Goal: Information Seeking & Learning: Learn about a topic

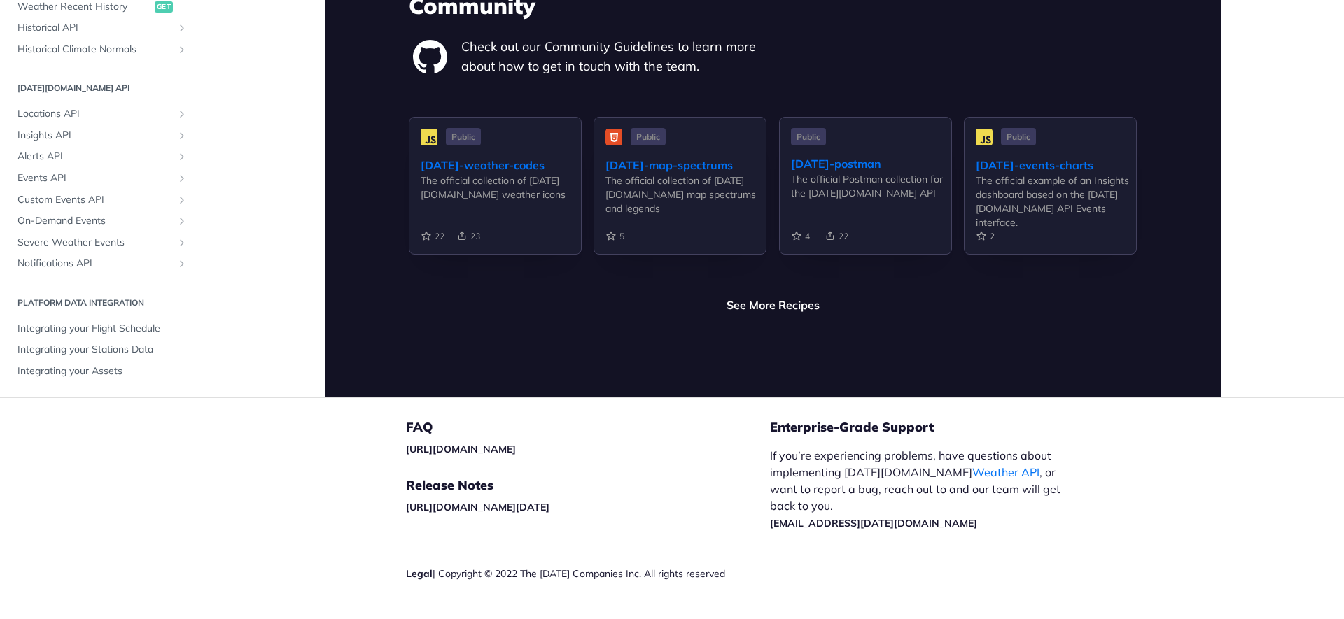
scroll to position [3211, 0]
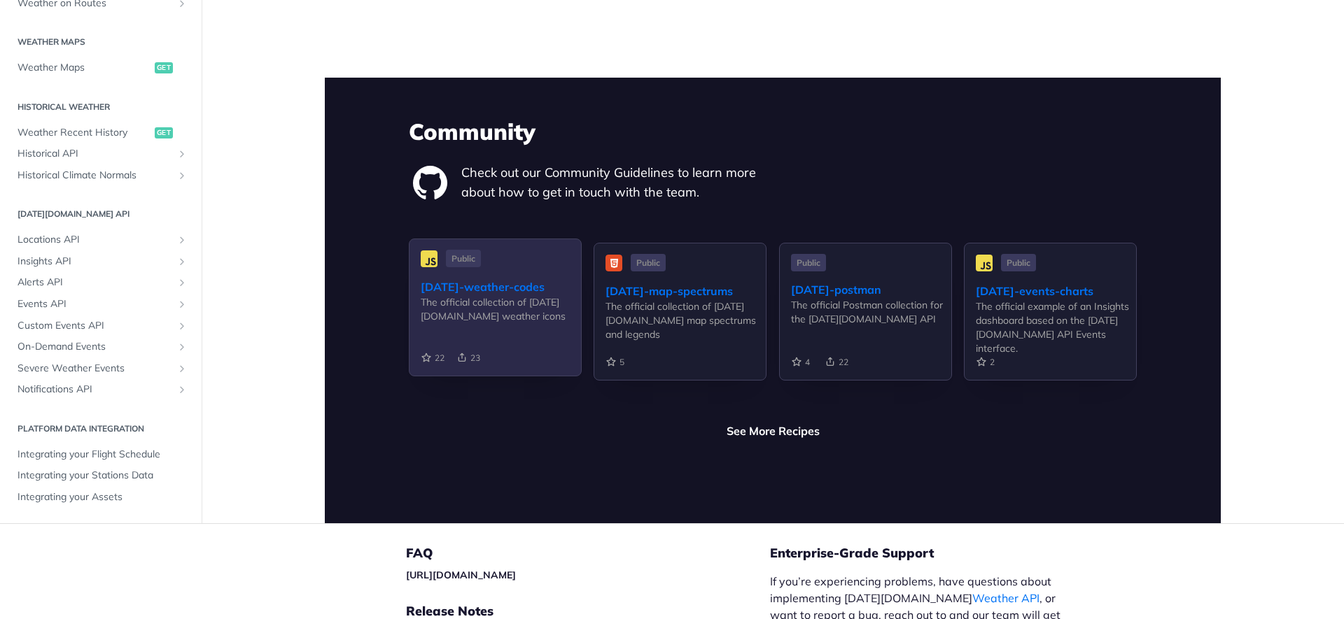
click at [527, 279] on div "[DATE]-weather-codes" at bounding box center [501, 287] width 160 height 17
click at [438, 279] on div "[DATE]-weather-codes" at bounding box center [501, 287] width 160 height 17
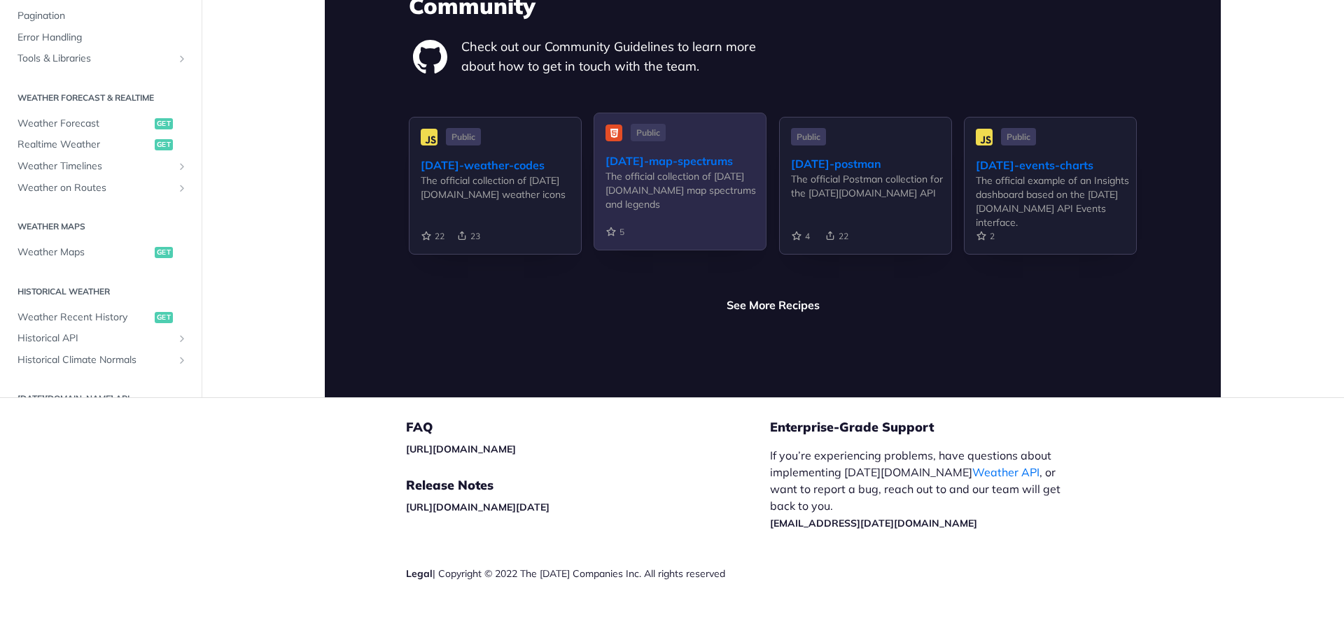
scroll to position [3211, 0]
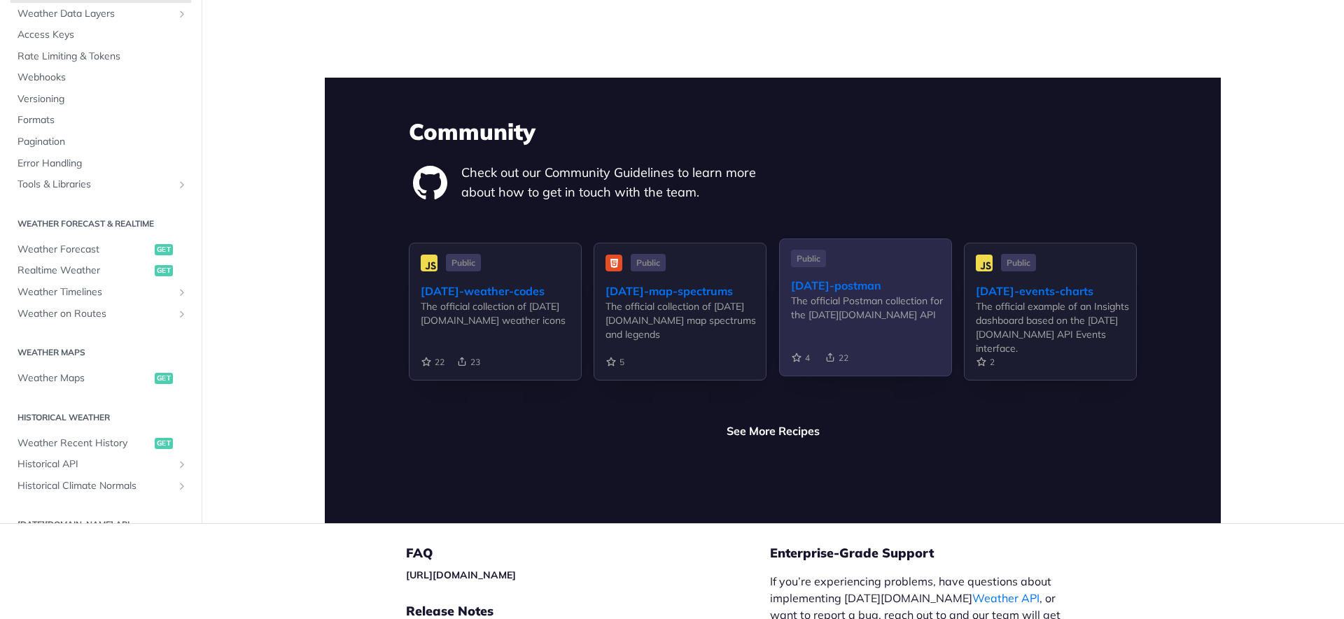
click at [842, 277] on div "[DATE]-postman" at bounding box center [871, 285] width 160 height 17
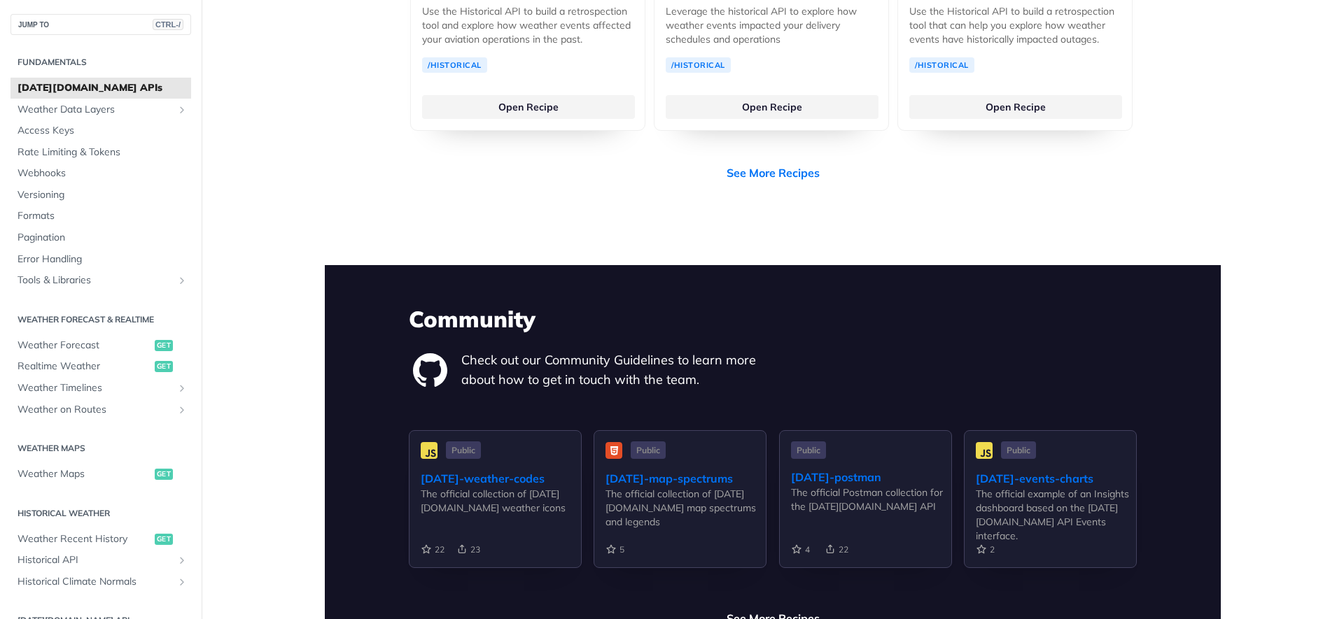
scroll to position [3337, 0]
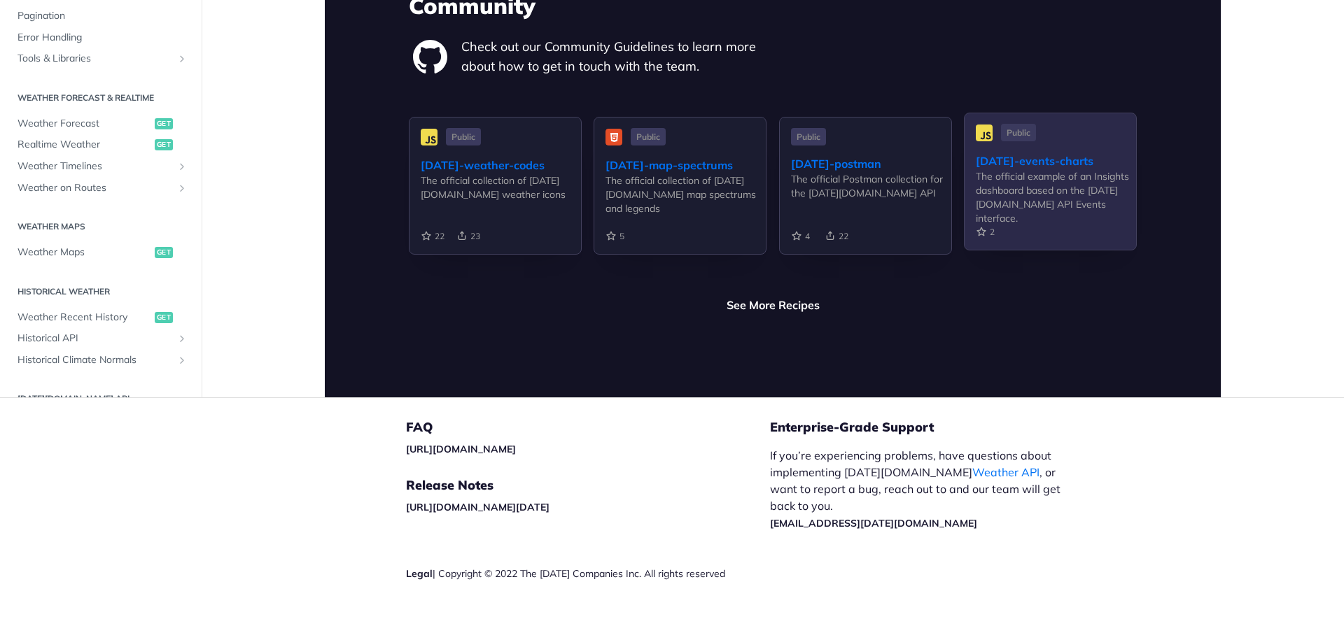
click at [1011, 169] on div "The official example of an Insights dashboard based on the [DATE][DOMAIN_NAME] …" at bounding box center [1056, 197] width 160 height 56
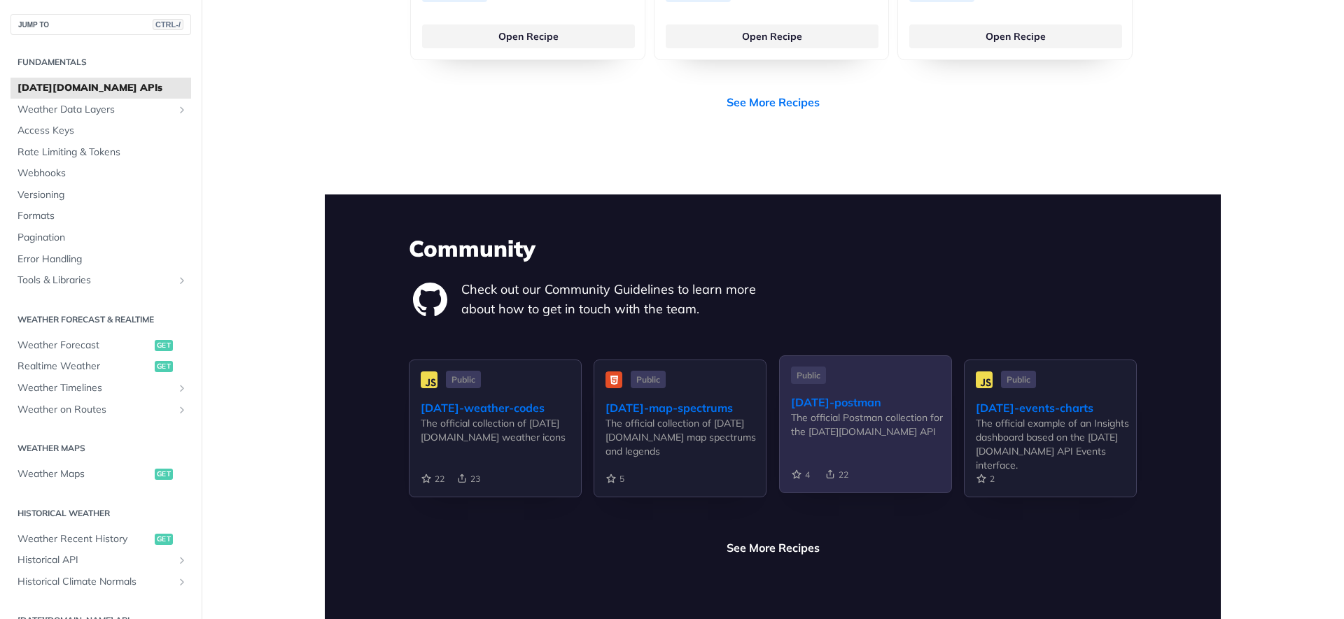
scroll to position [3149, 0]
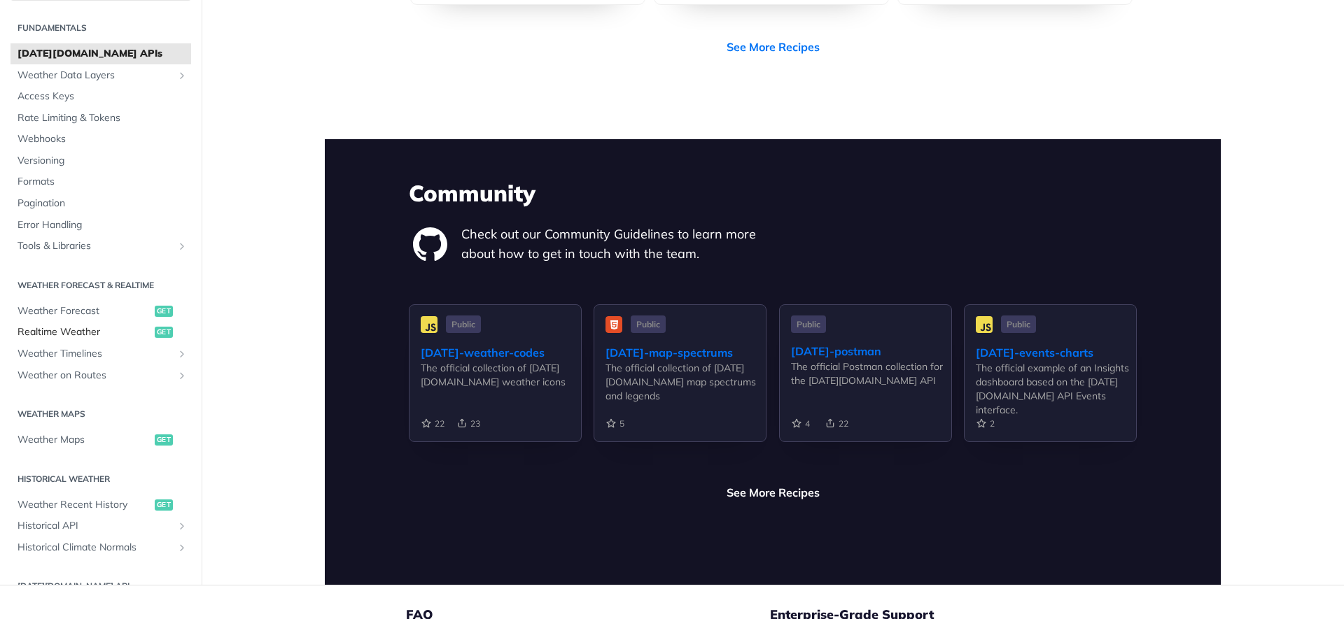
click at [91, 325] on span "Realtime Weather" at bounding box center [84, 332] width 134 height 14
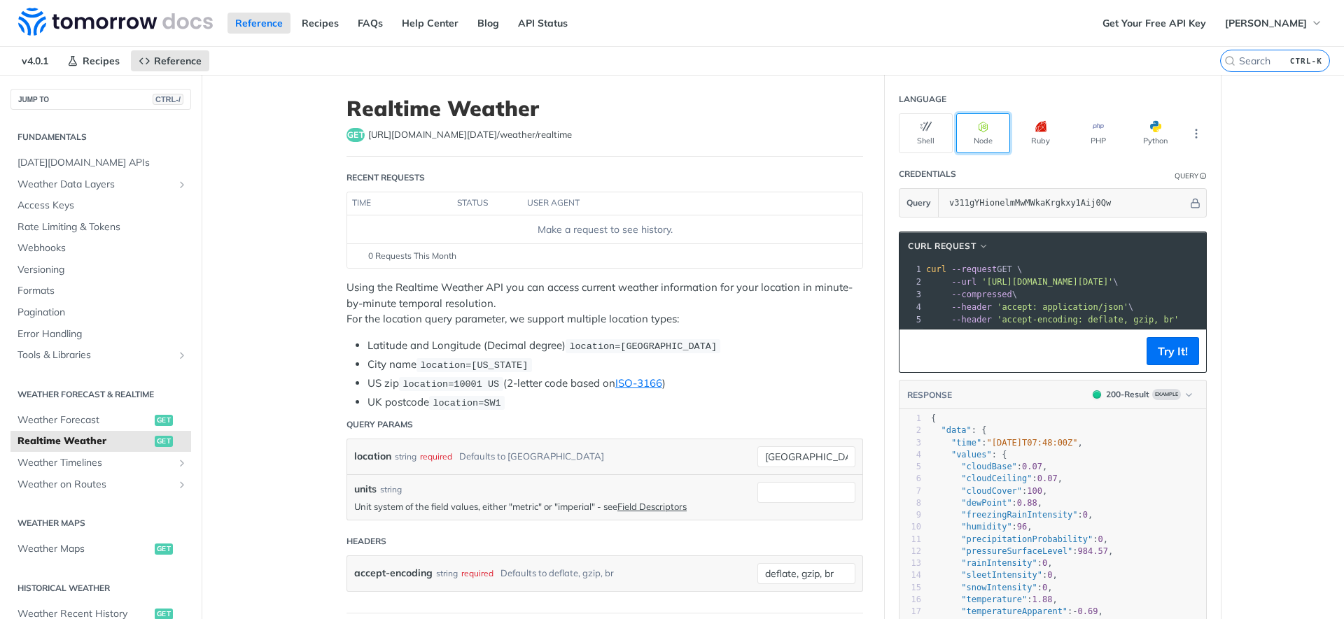
click at [982, 121] on icon "button" at bounding box center [983, 126] width 11 height 11
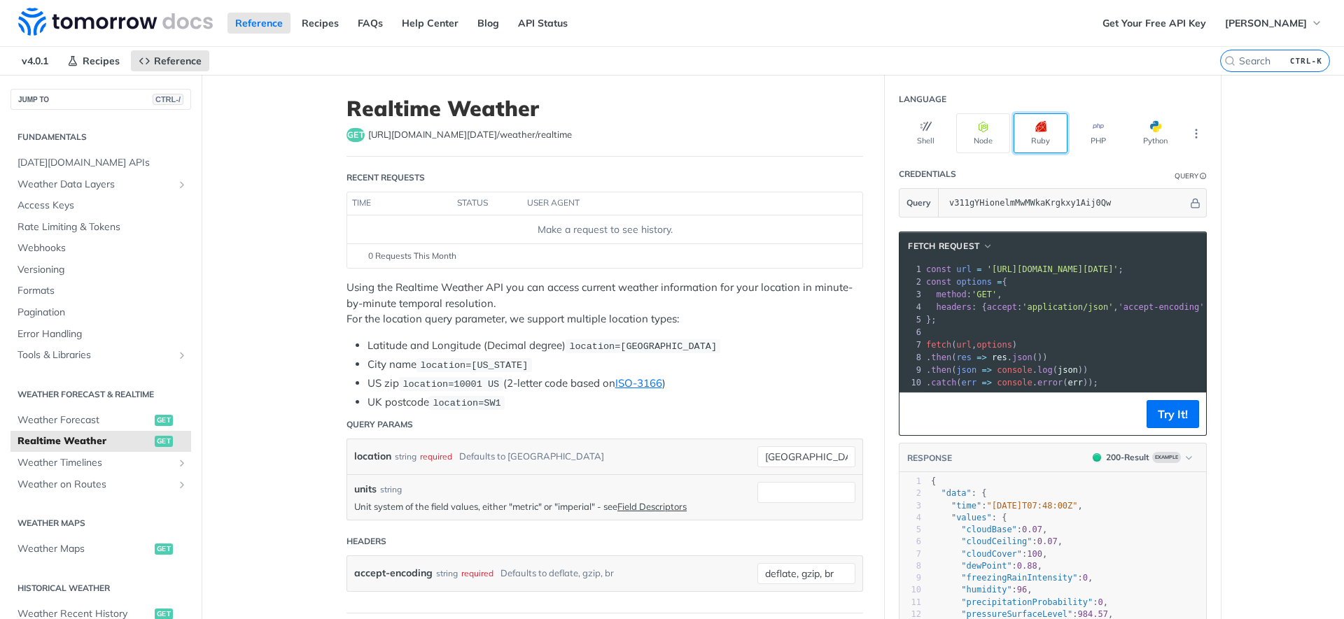
click at [1039, 124] on icon "button" at bounding box center [1040, 126] width 11 height 11
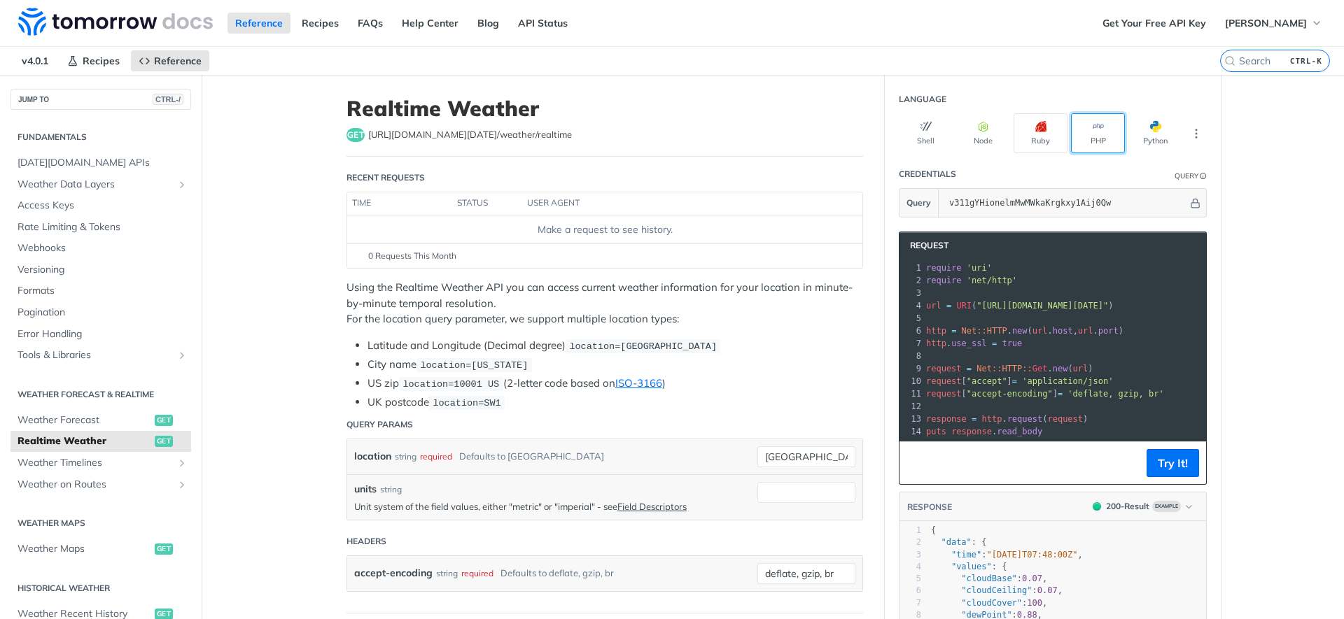
click at [1110, 139] on button "PHP" at bounding box center [1098, 133] width 54 height 40
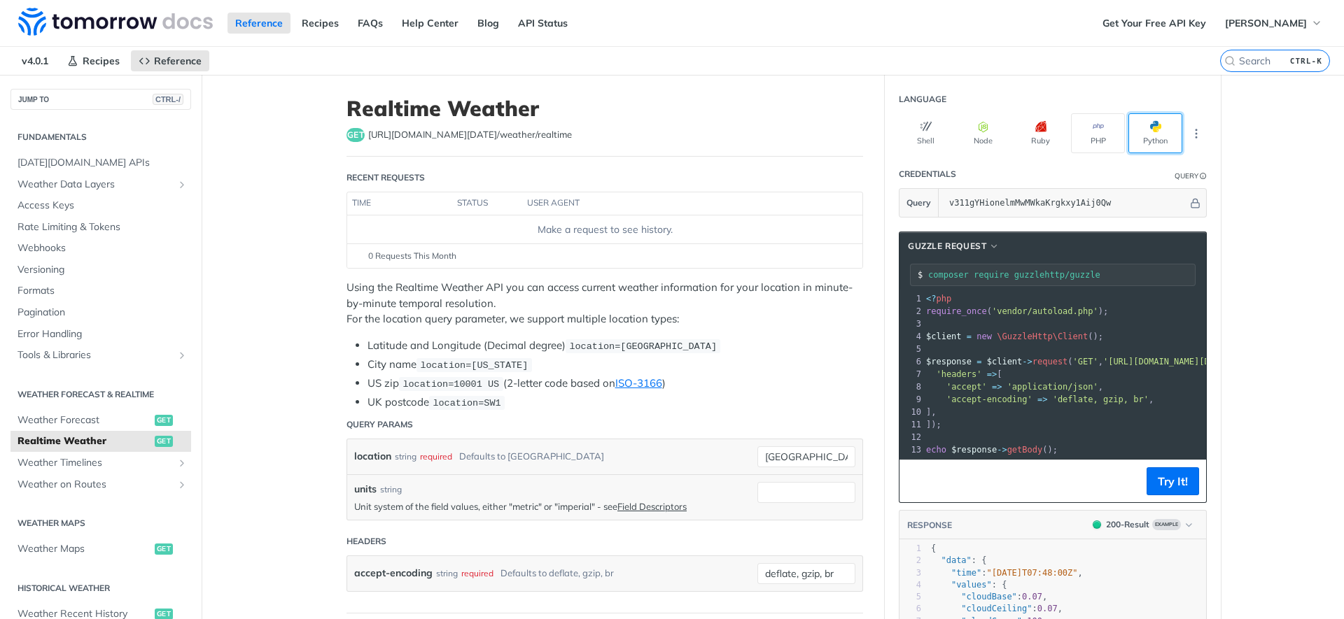
click at [1154, 135] on button "Python" at bounding box center [1155, 133] width 54 height 40
type input "python -m pip install requests"
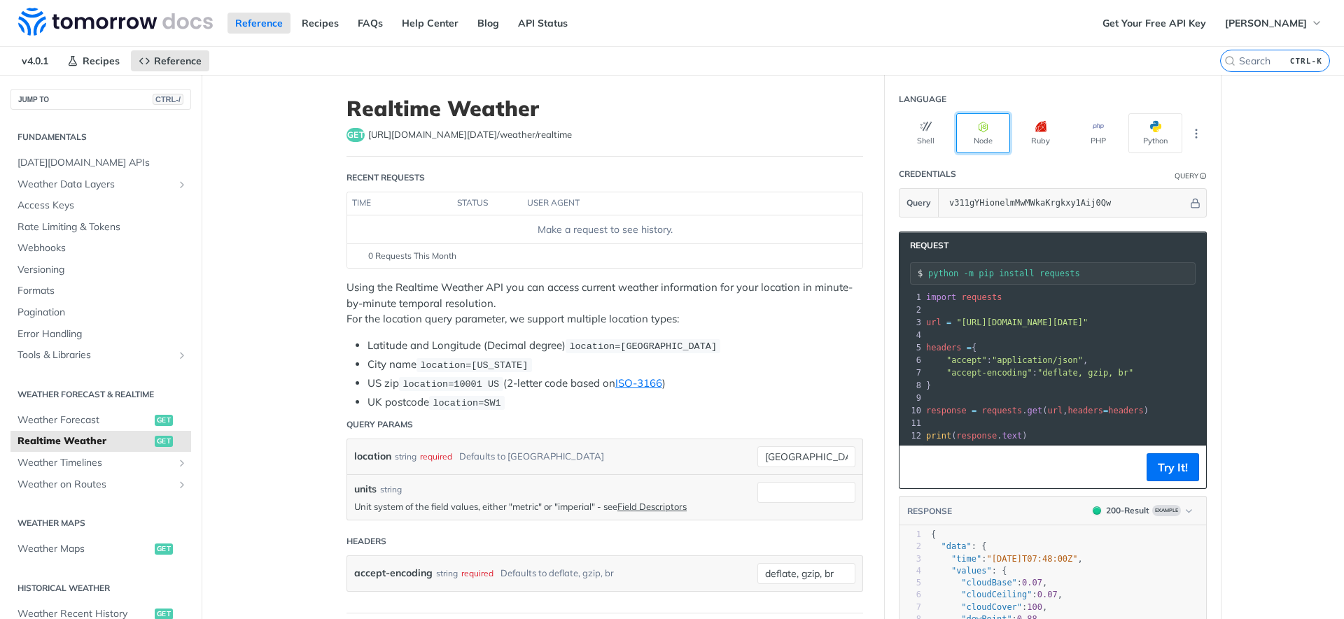
click at [991, 136] on button "Node" at bounding box center [983, 133] width 54 height 40
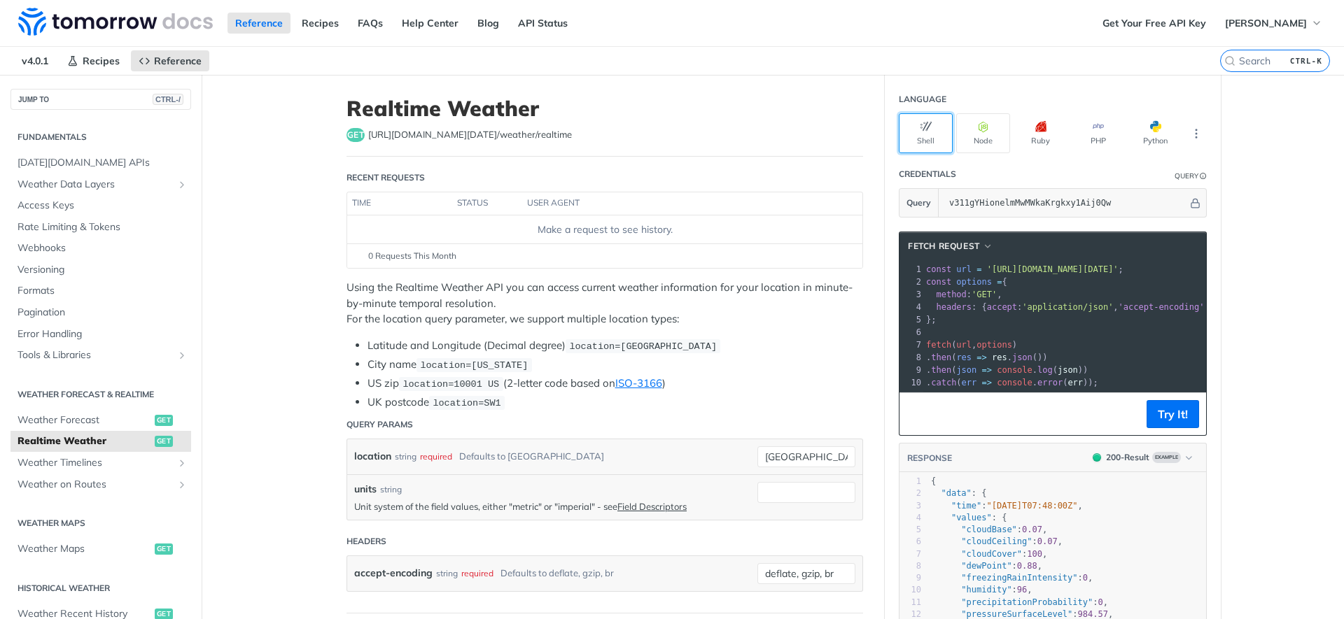
click at [911, 128] on button "Shell" at bounding box center [926, 133] width 54 height 40
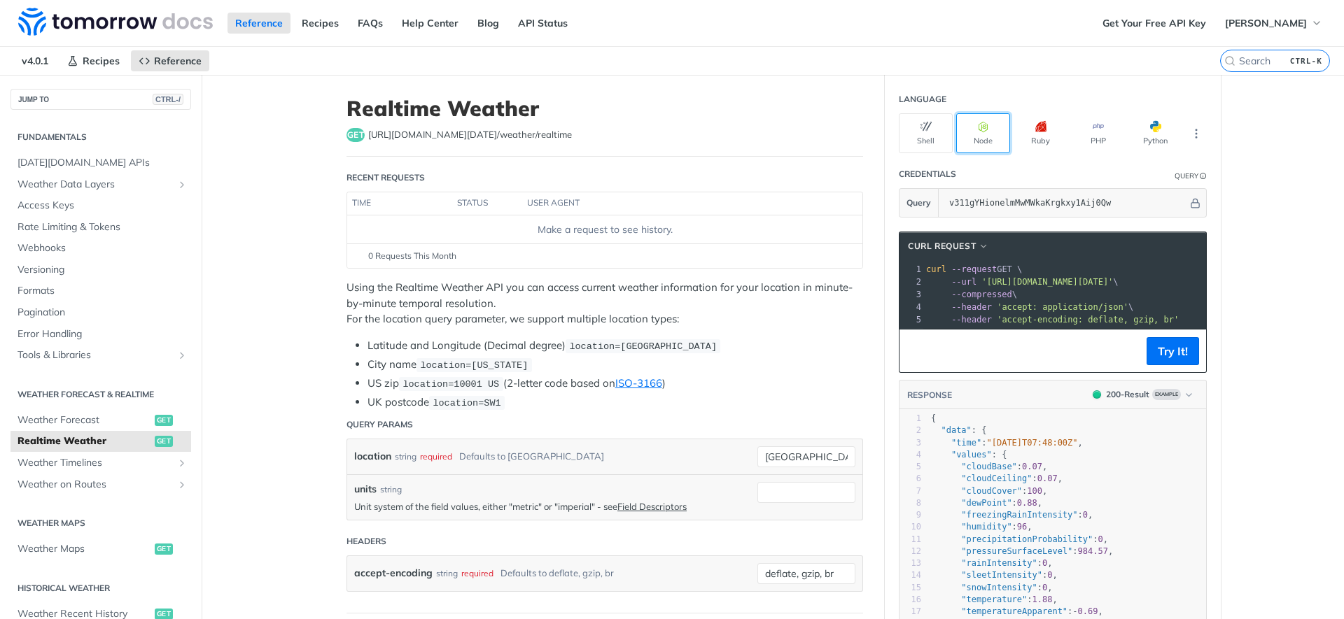
click at [994, 139] on button "Node" at bounding box center [983, 133] width 54 height 40
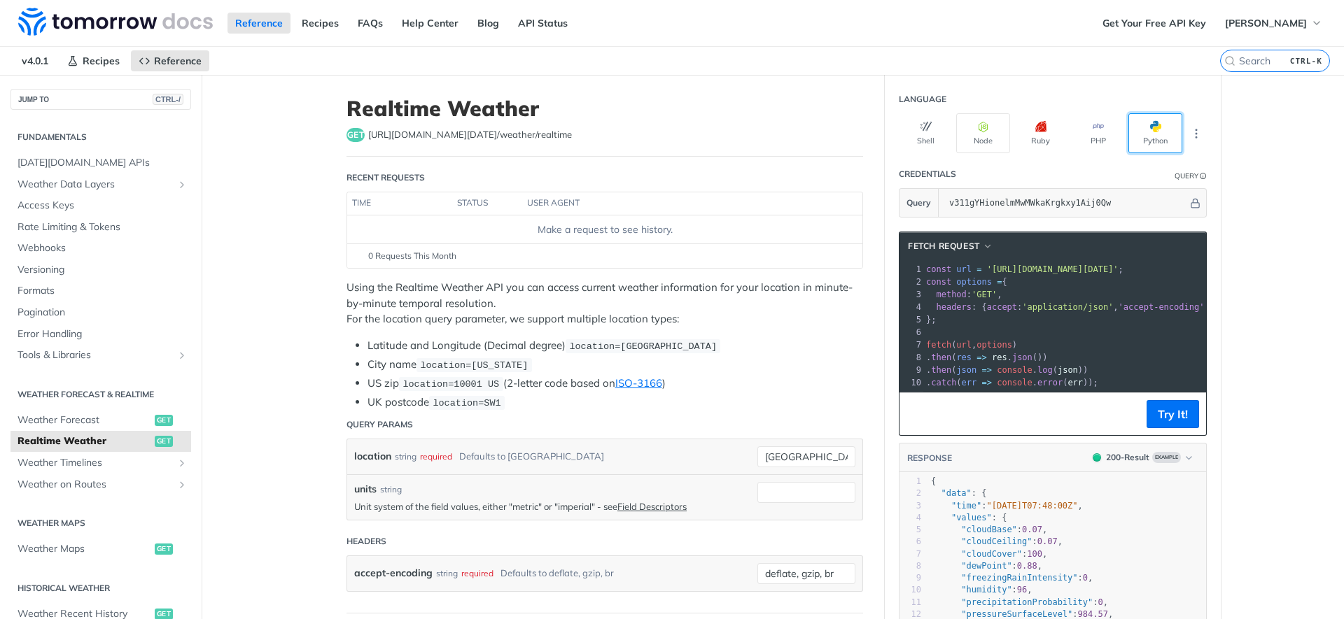
click at [1167, 132] on button "Python" at bounding box center [1155, 133] width 54 height 40
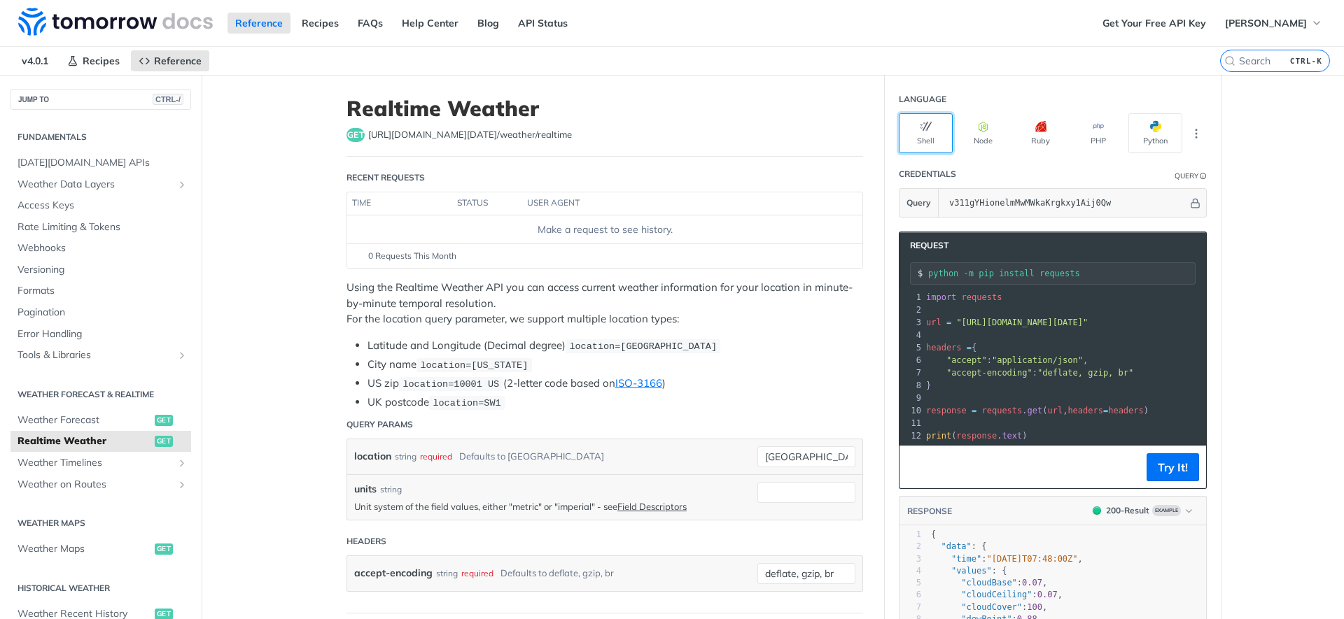
click at [907, 137] on button "Shell" at bounding box center [926, 133] width 54 height 40
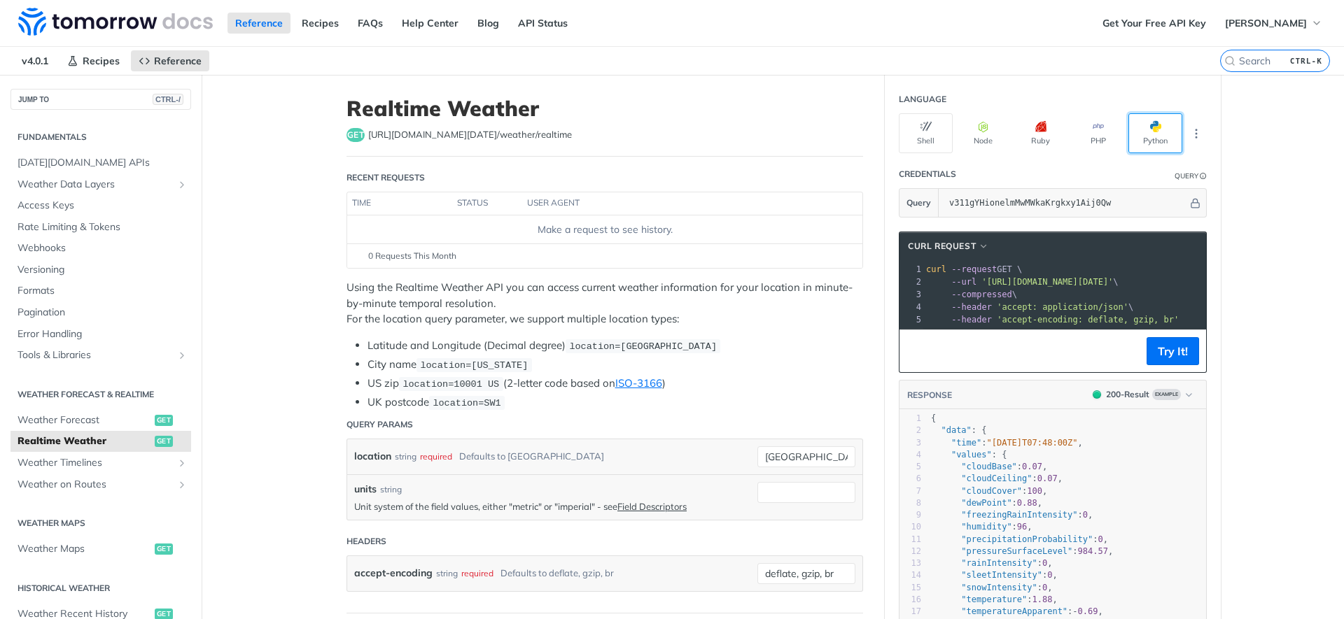
click at [1156, 150] on button "Python" at bounding box center [1155, 133] width 54 height 40
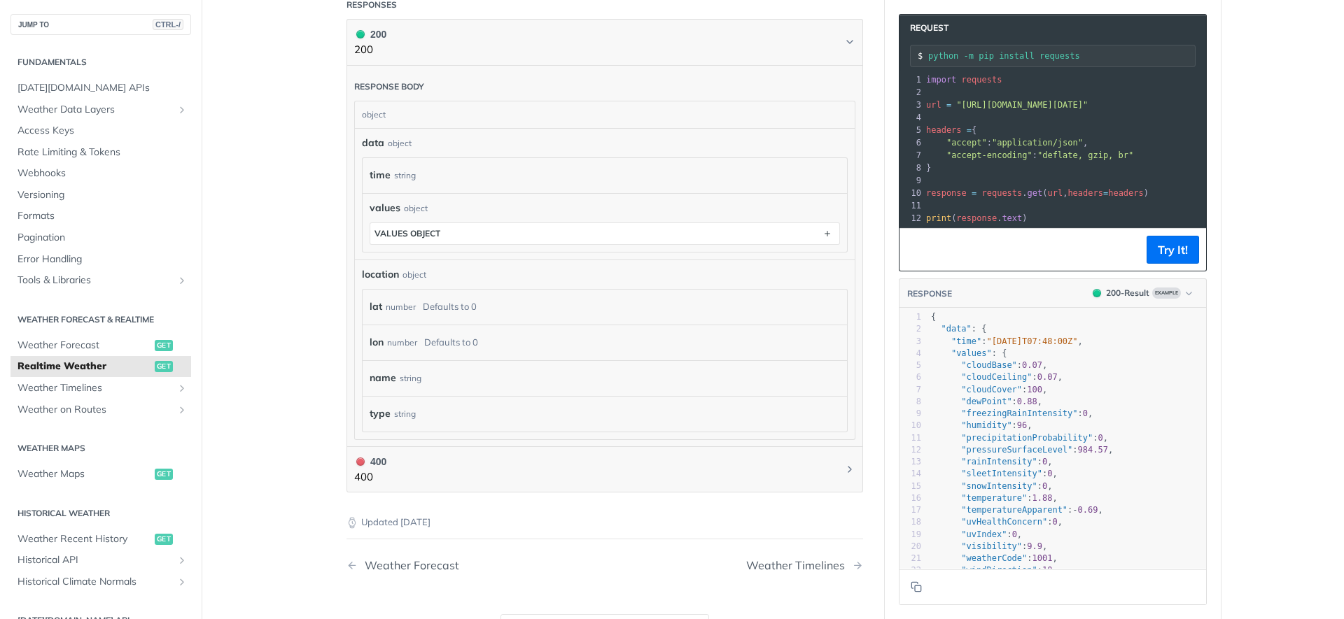
scroll to position [69, 0]
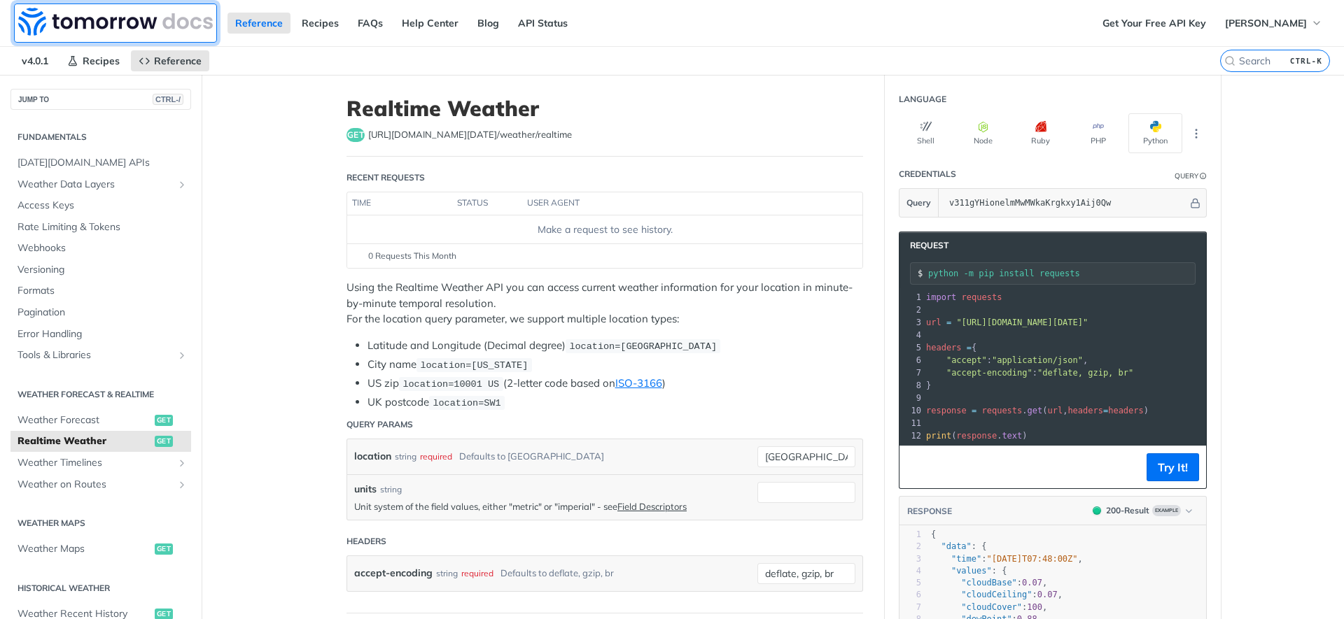
click at [64, 22] on img at bounding box center [115, 22] width 195 height 28
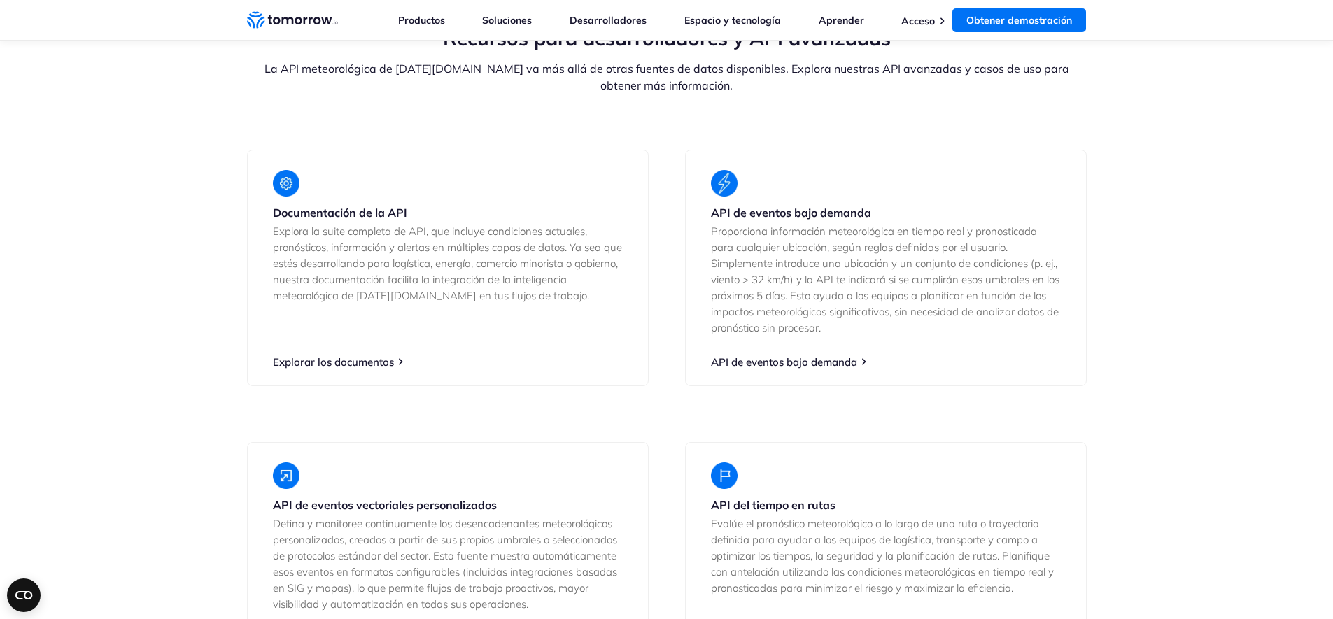
scroll to position [2646, 0]
